Goal: Information Seeking & Learning: Learn about a topic

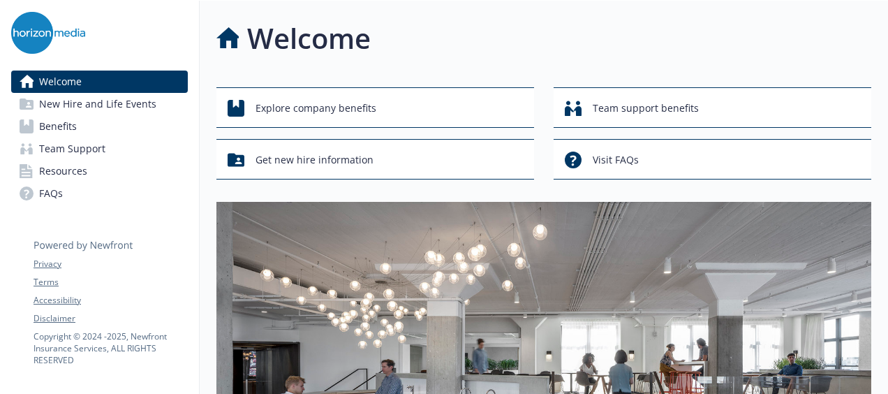
click at [94, 105] on span "New Hire and Life Events" at bounding box center [97, 104] width 117 height 22
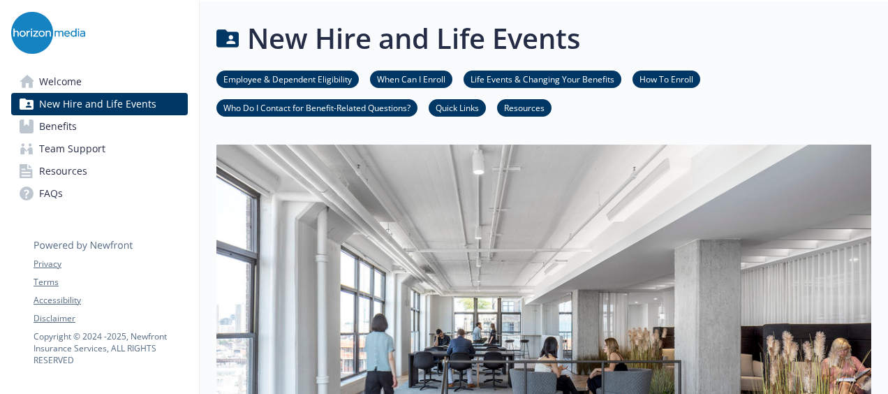
click at [113, 77] on link "Welcome" at bounding box center [99, 82] width 177 height 22
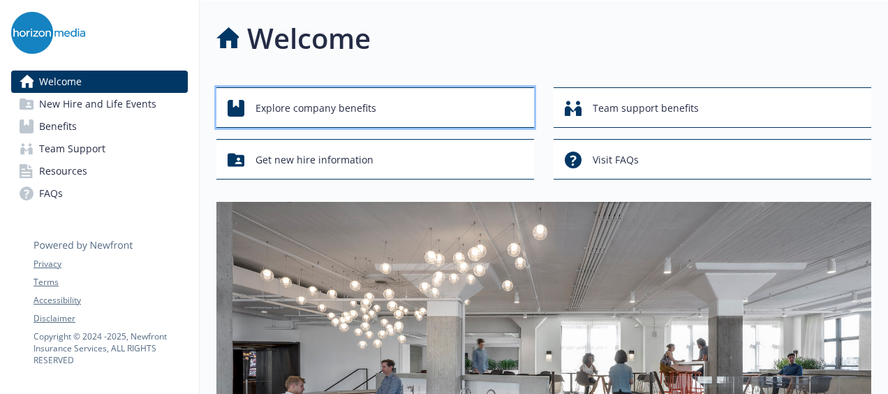
click at [251, 102] on div "Explore company benefits" at bounding box center [378, 108] width 300 height 27
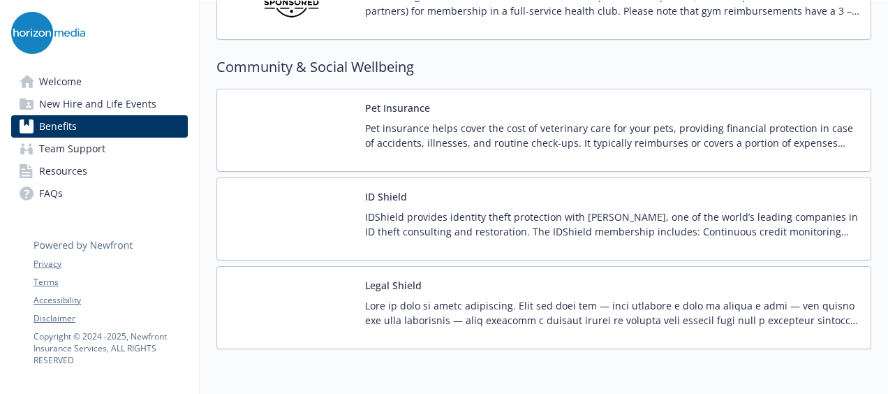
scroll to position [3668, 0]
